Goal: Transaction & Acquisition: Subscribe to service/newsletter

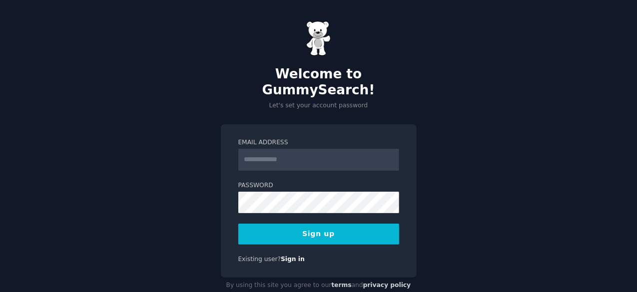
type input "**********"
click at [233, 197] on div "**********" at bounding box center [319, 201] width 196 height 154
click at [285, 224] on button "Sign up" at bounding box center [318, 234] width 161 height 21
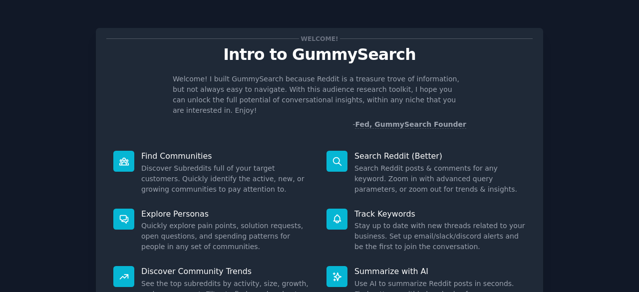
scroll to position [98, 0]
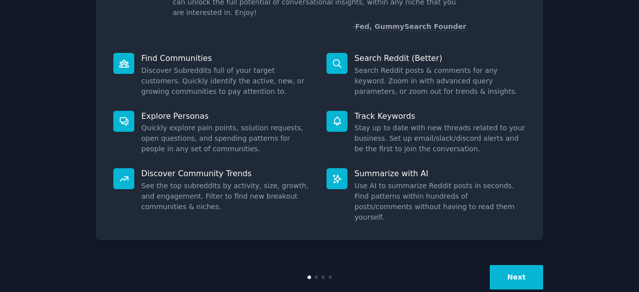
click at [516, 265] on button "Next" at bounding box center [516, 277] width 53 height 24
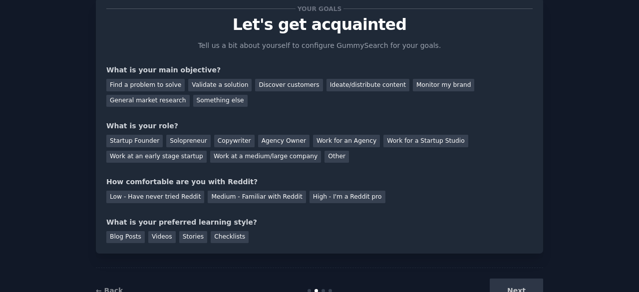
scroll to position [65, 0]
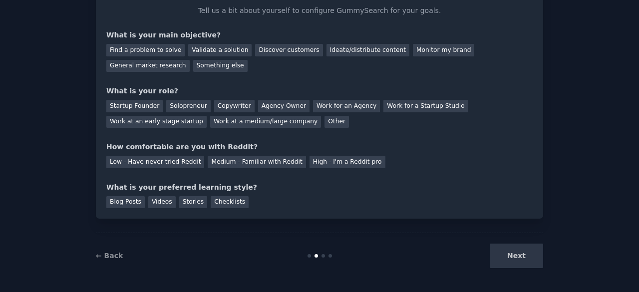
click at [500, 249] on div "Next" at bounding box center [468, 256] width 149 height 24
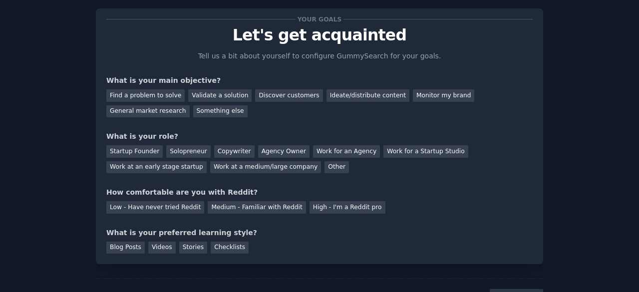
scroll to position [19, 0]
click at [166, 94] on div "Find a problem to solve" at bounding box center [145, 96] width 78 height 12
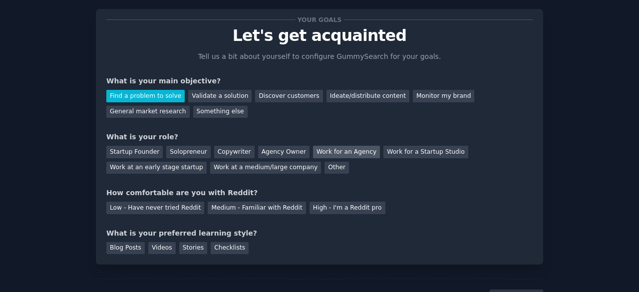
click at [314, 151] on div "Work for an Agency" at bounding box center [346, 152] width 67 height 12
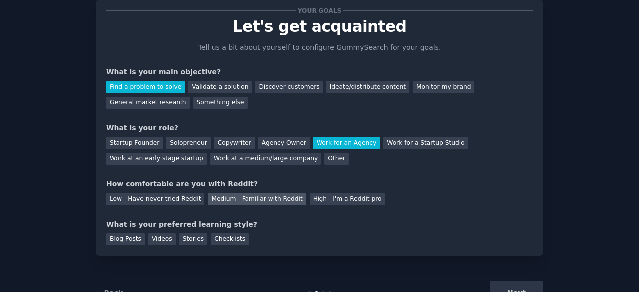
click at [268, 198] on div "Medium - Familiar with Reddit" at bounding box center [257, 199] width 98 height 12
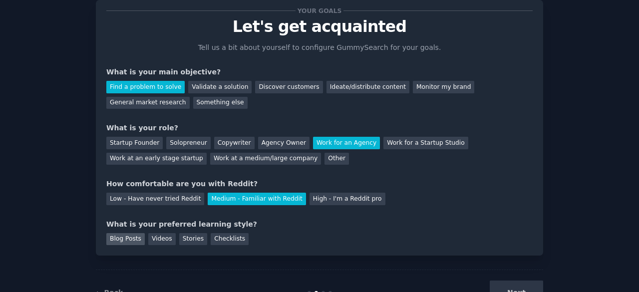
click at [130, 238] on div "Blog Posts" at bounding box center [125, 239] width 38 height 12
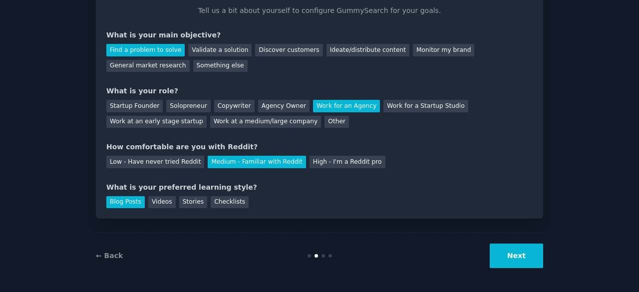
click at [500, 255] on button "Next" at bounding box center [516, 256] width 53 height 24
click at [511, 255] on button "Next" at bounding box center [516, 256] width 53 height 24
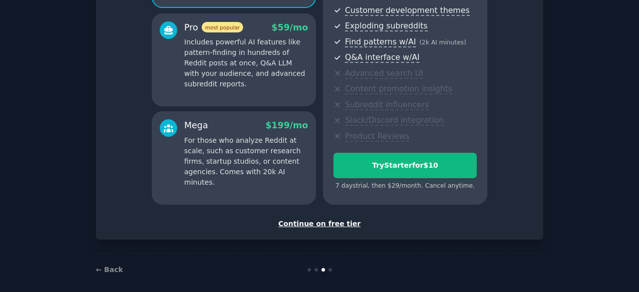
scroll to position [181, 0]
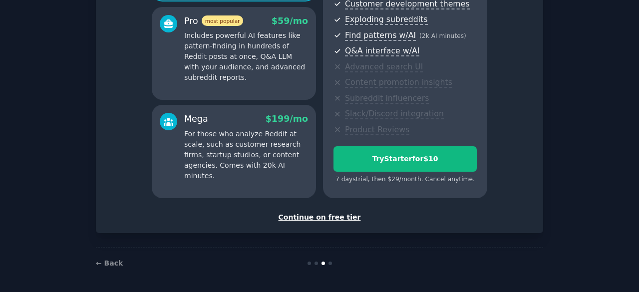
click at [334, 216] on div "Continue on free tier" at bounding box center [319, 217] width 427 height 10
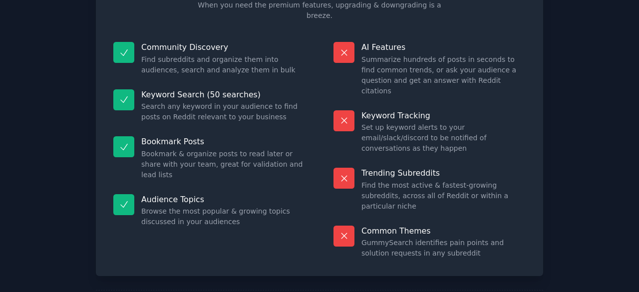
scroll to position [96, 0]
